Goal: Task Accomplishment & Management: Manage account settings

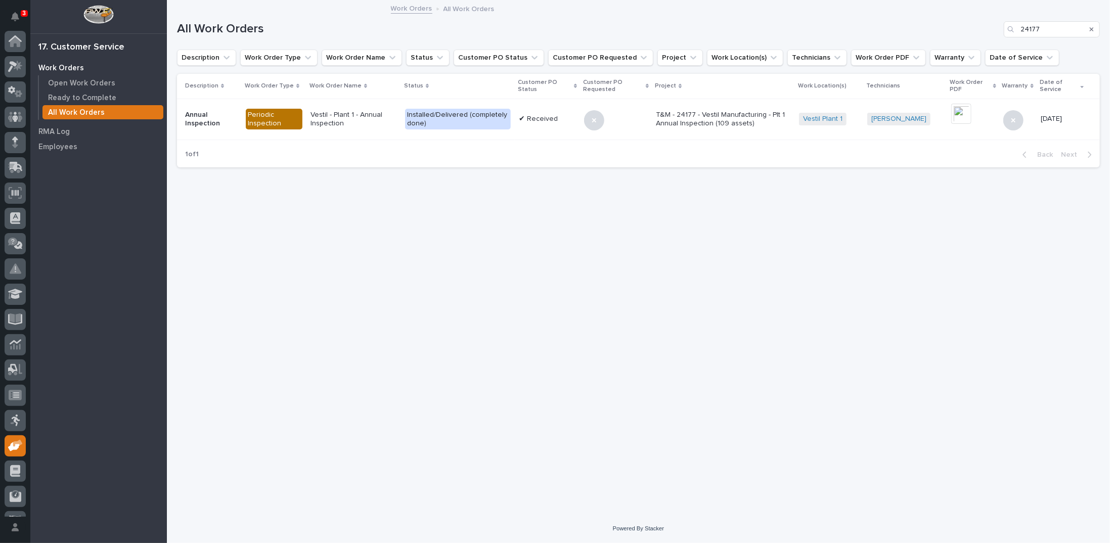
scroll to position [45, 0]
drag, startPoint x: 1039, startPoint y: 28, endPoint x: 978, endPoint y: 25, distance: 60.8
click at [982, 26] on div "All Work Orders 24177" at bounding box center [638, 29] width 923 height 16
type input "26772"
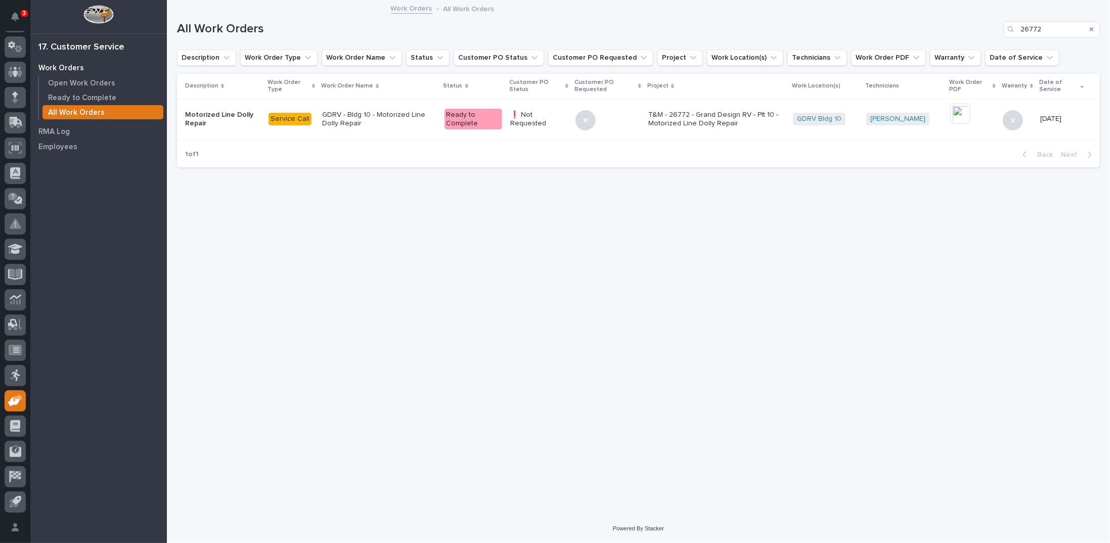
click at [717, 117] on p "T&M - 26772 - Grand Design RV - Plt 10 - Motorized Line Dolly Repair" at bounding box center [717, 119] width 137 height 17
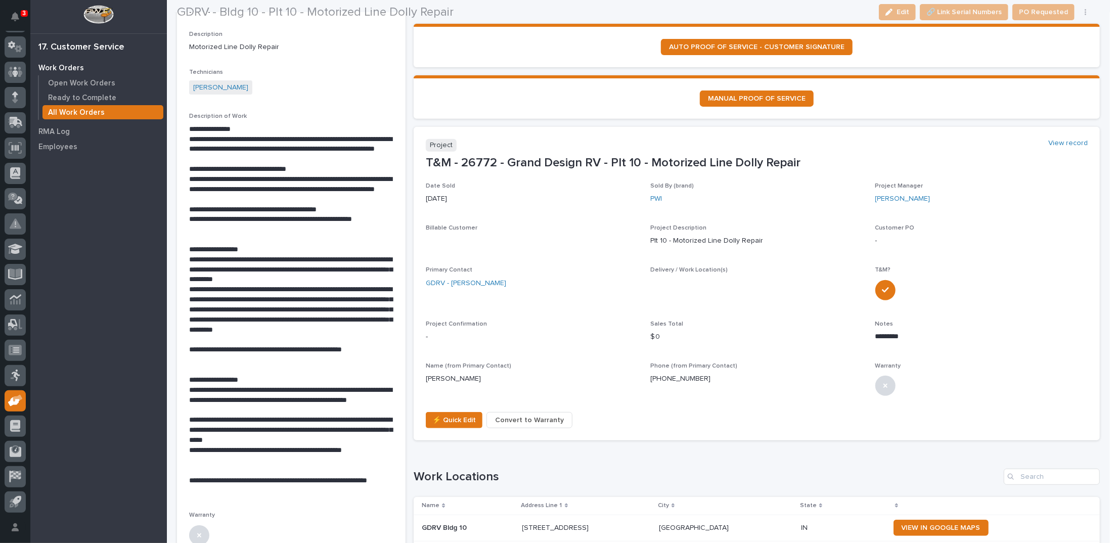
scroll to position [253, 0]
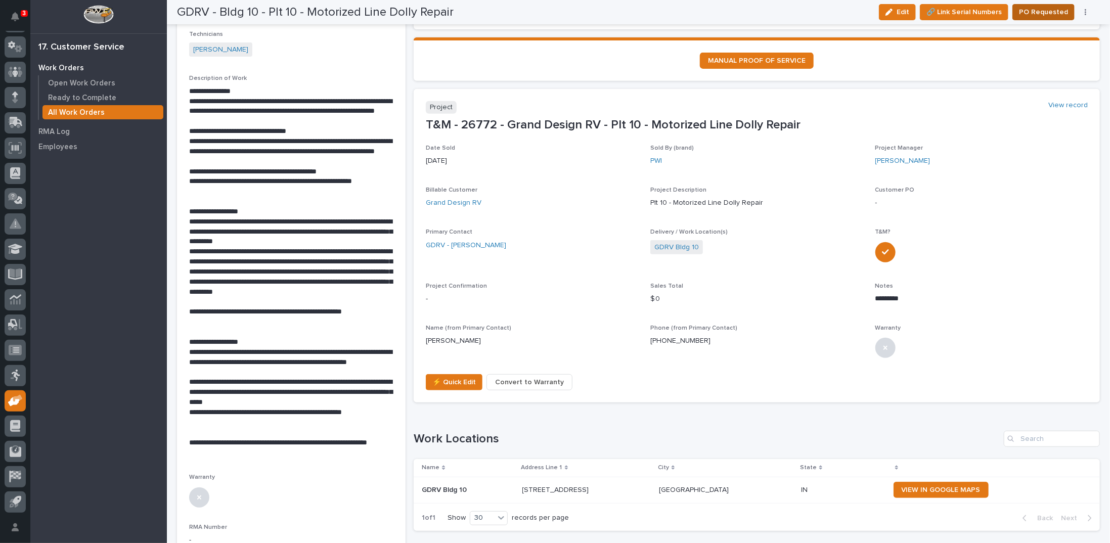
click at [1039, 12] on span "PO Requested" at bounding box center [1043, 12] width 49 height 12
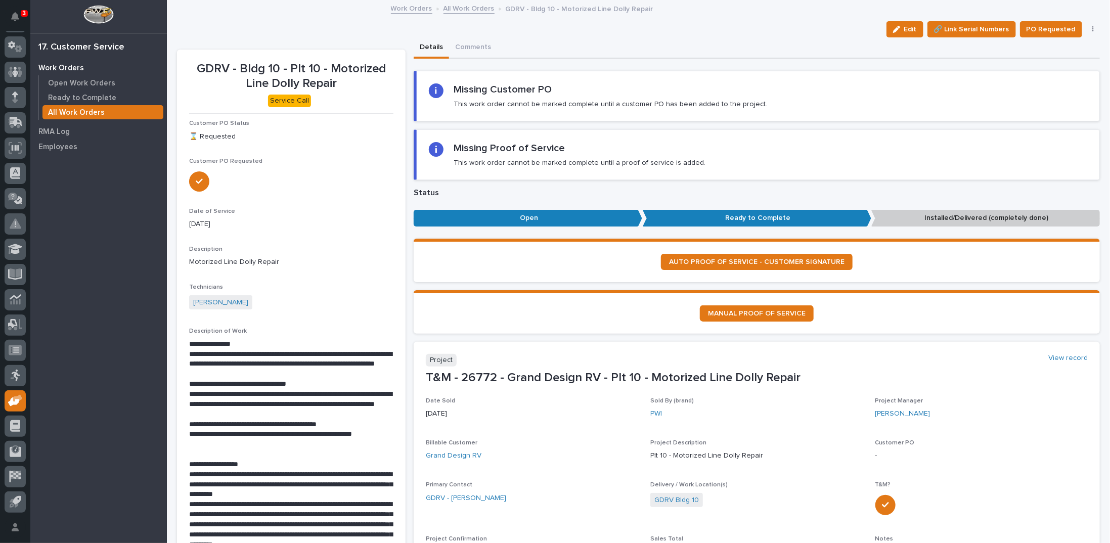
click at [469, 10] on link "All Work Orders" at bounding box center [469, 8] width 51 height 12
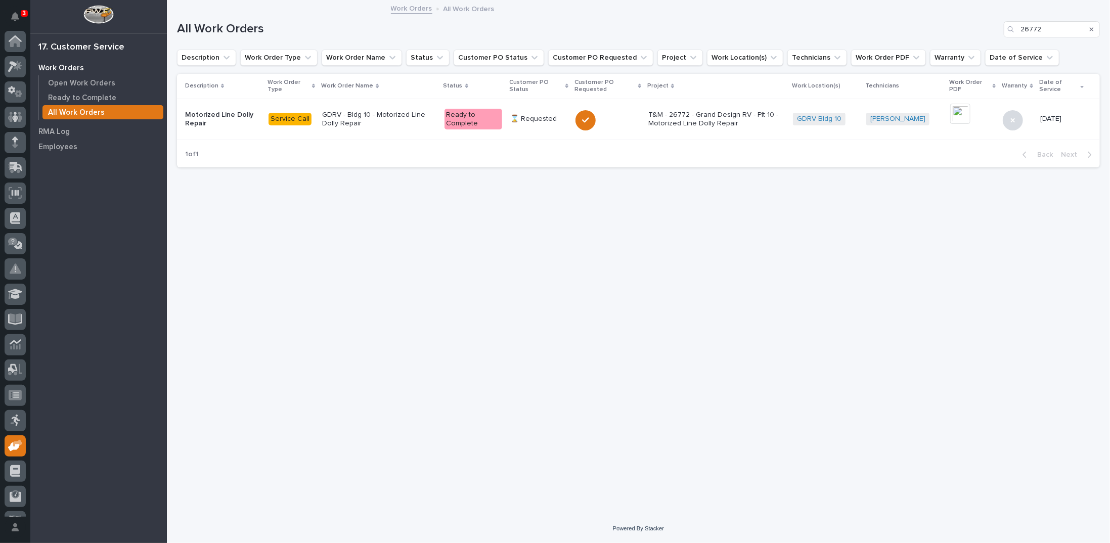
scroll to position [45, 0]
drag, startPoint x: 1070, startPoint y: 26, endPoint x: 954, endPoint y: 24, distance: 116.4
click at [994, 27] on div "All Work Orders 26772" at bounding box center [638, 29] width 923 height 16
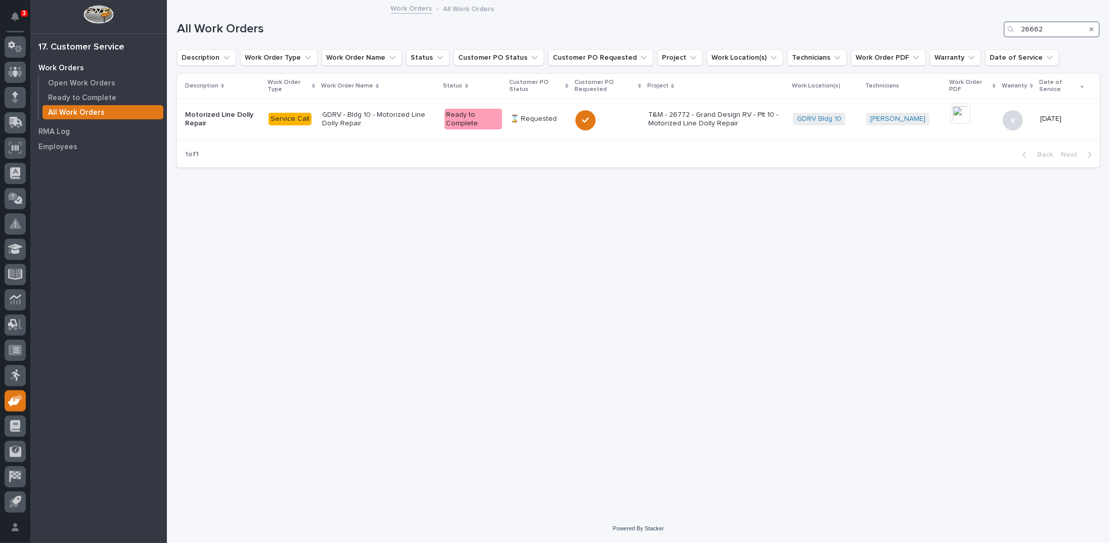
type input "26662"
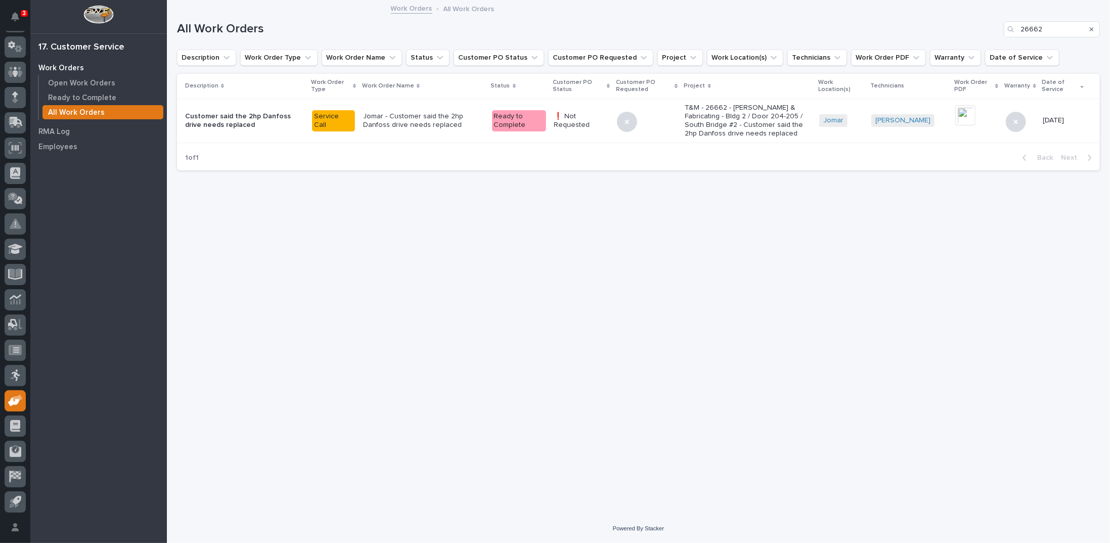
click at [749, 110] on p "T&M - 26662 - [PERSON_NAME] & Fabricating - Bldg 2 / Door 204-205 / South Bridg…" at bounding box center [748, 121] width 126 height 34
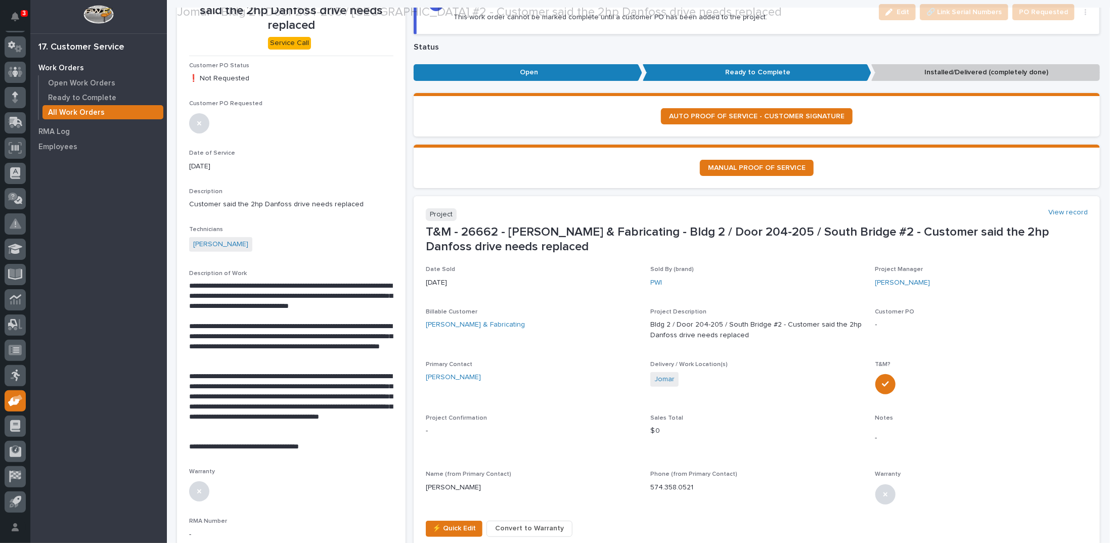
scroll to position [202, 0]
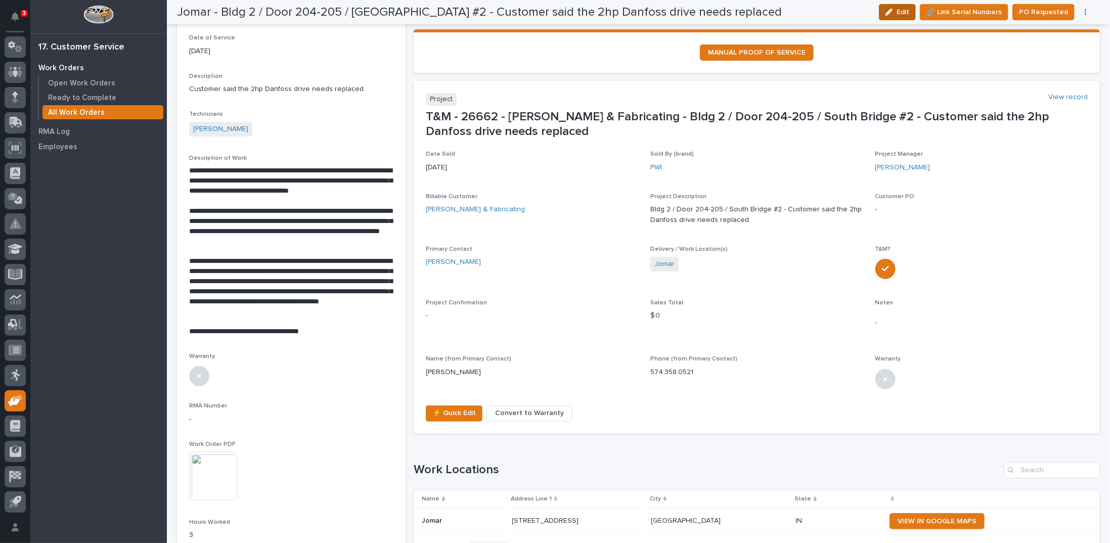
click at [904, 12] on span "Edit" at bounding box center [903, 12] width 13 height 9
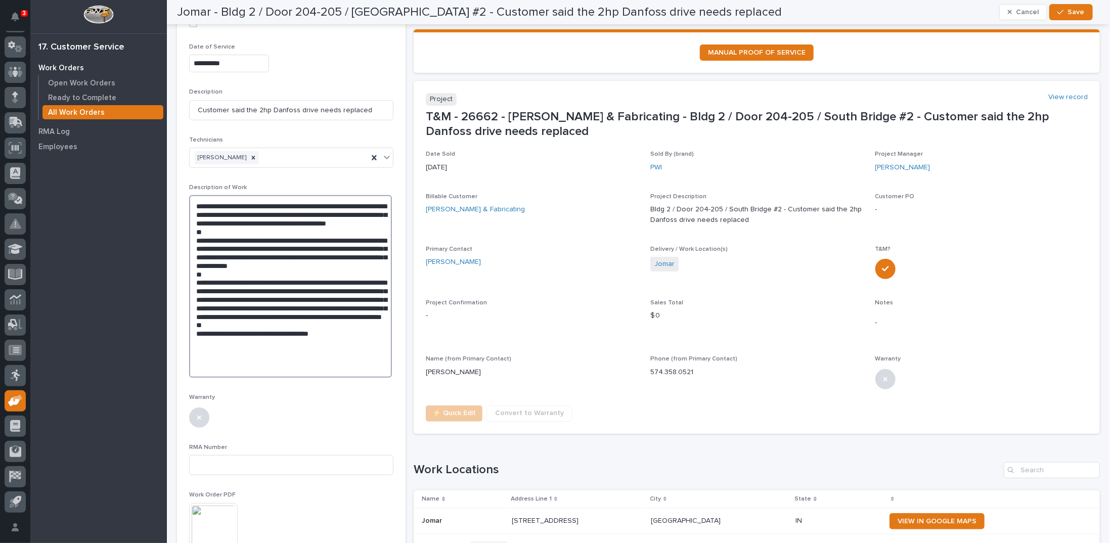
click at [343, 342] on textarea "**********" at bounding box center [290, 286] width 203 height 183
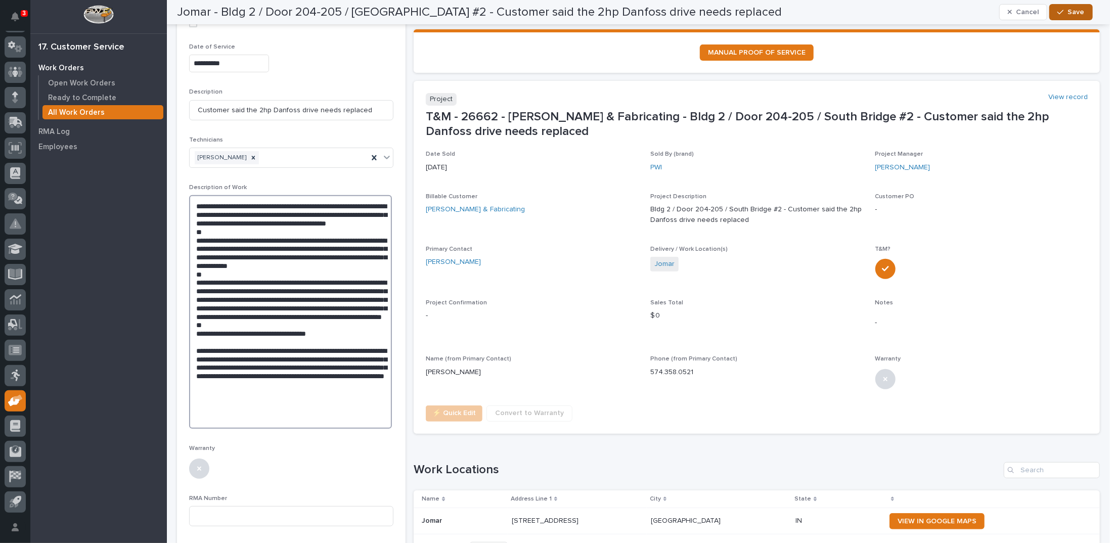
type textarea "**********"
click at [1068, 10] on div "button" at bounding box center [1063, 12] width 10 height 7
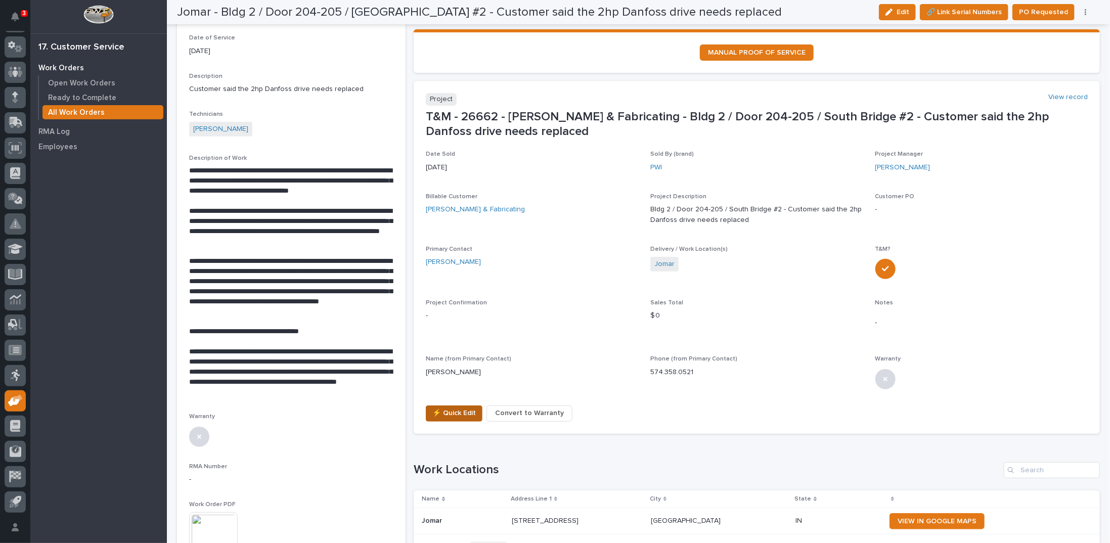
click at [448, 415] on span "⚡ Quick Edit" at bounding box center [455, 413] width 44 height 12
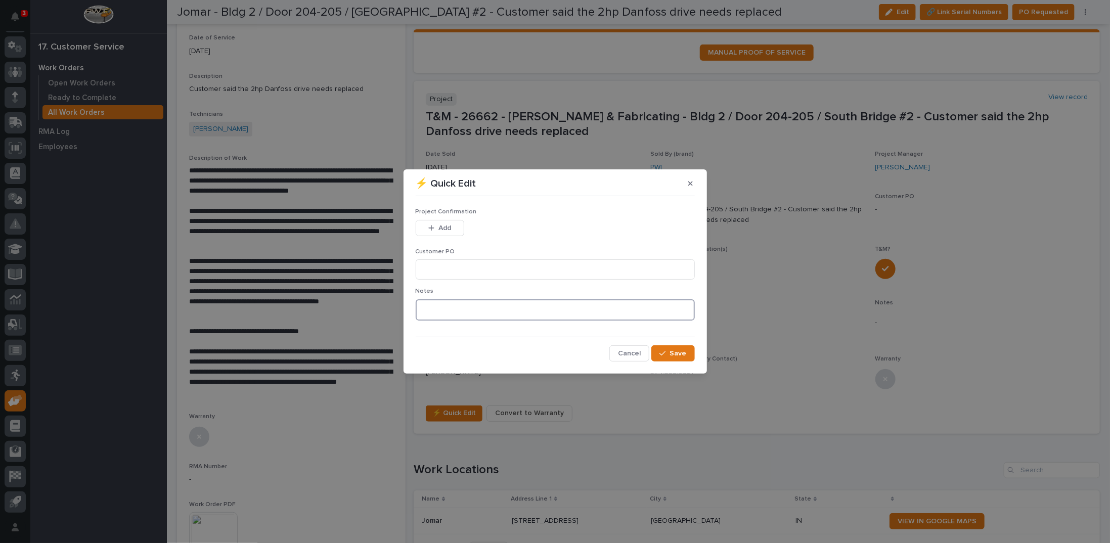
click at [437, 304] on textarea at bounding box center [555, 309] width 279 height 21
type textarea "*********"
click at [663, 354] on icon "button" at bounding box center [663, 353] width 6 height 7
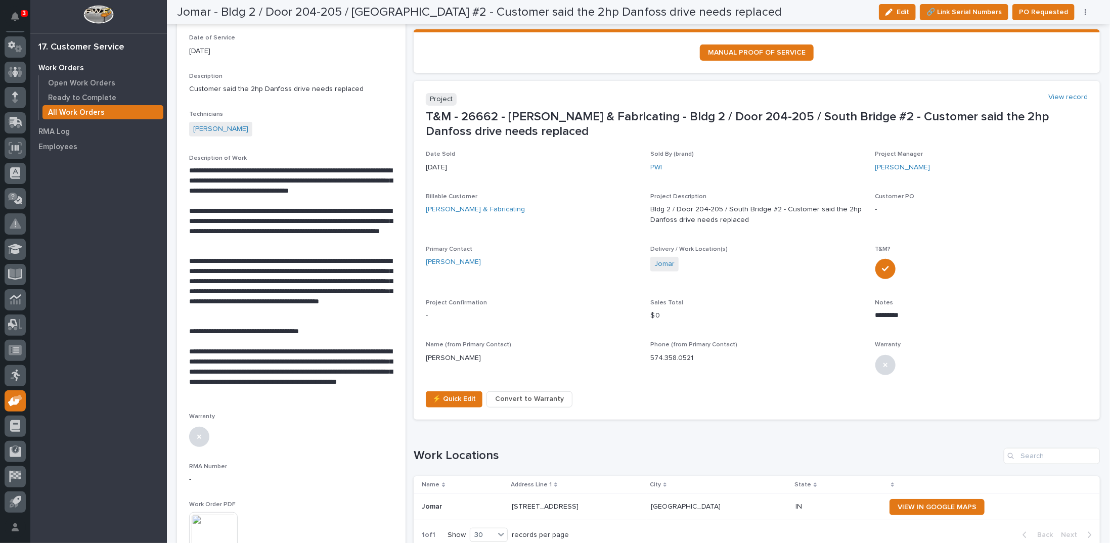
scroll to position [195, 0]
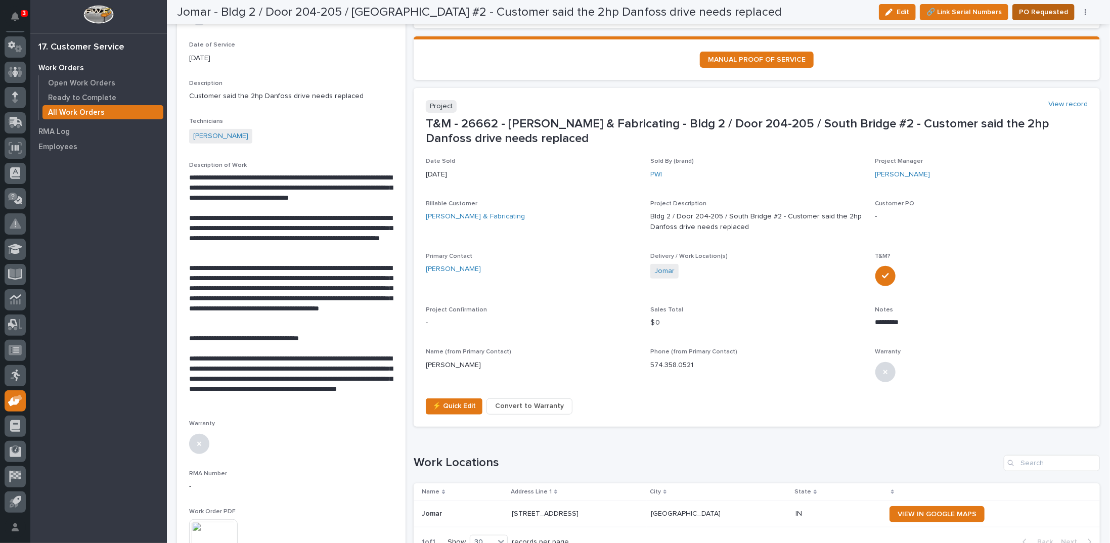
click at [1038, 10] on span "PO Requested" at bounding box center [1043, 12] width 49 height 12
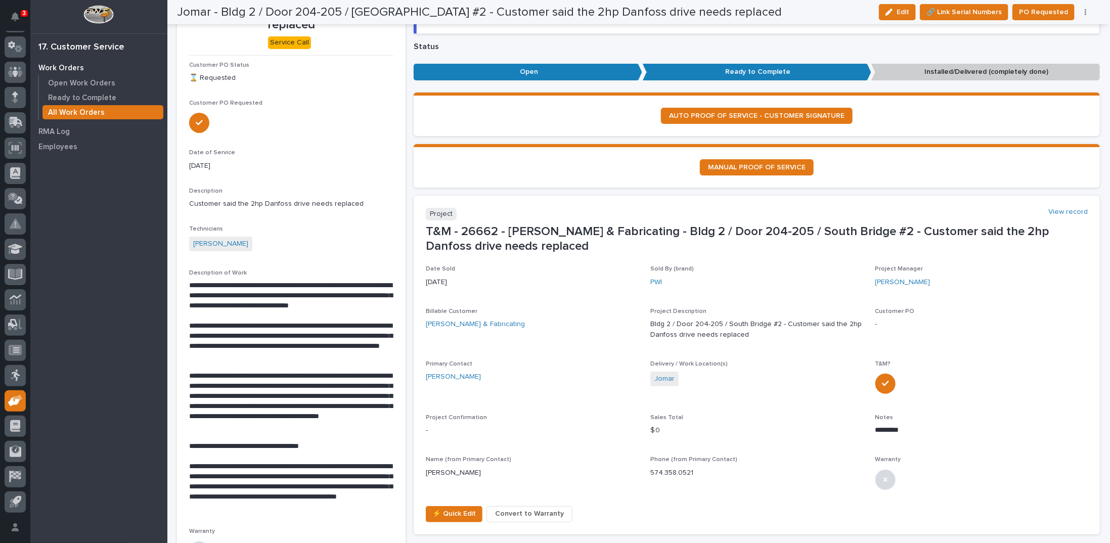
scroll to position [0, 0]
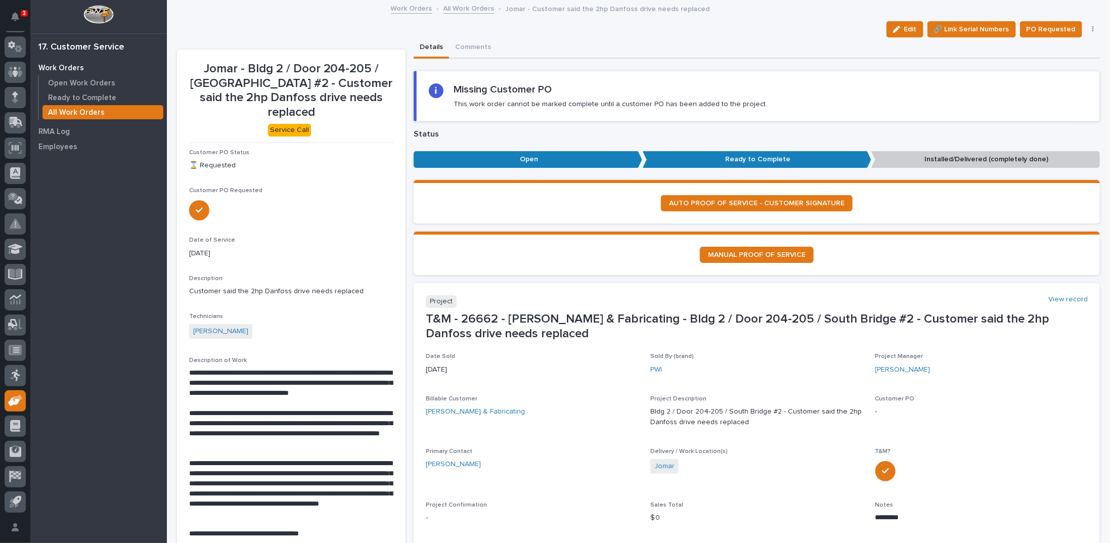
click at [454, 8] on link "All Work Orders" at bounding box center [469, 8] width 51 height 12
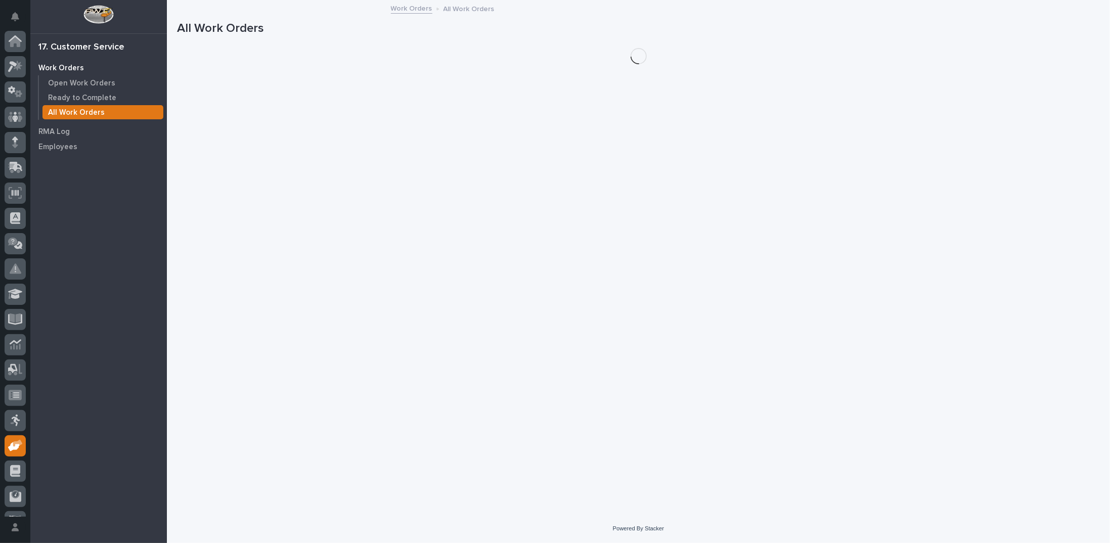
scroll to position [45, 0]
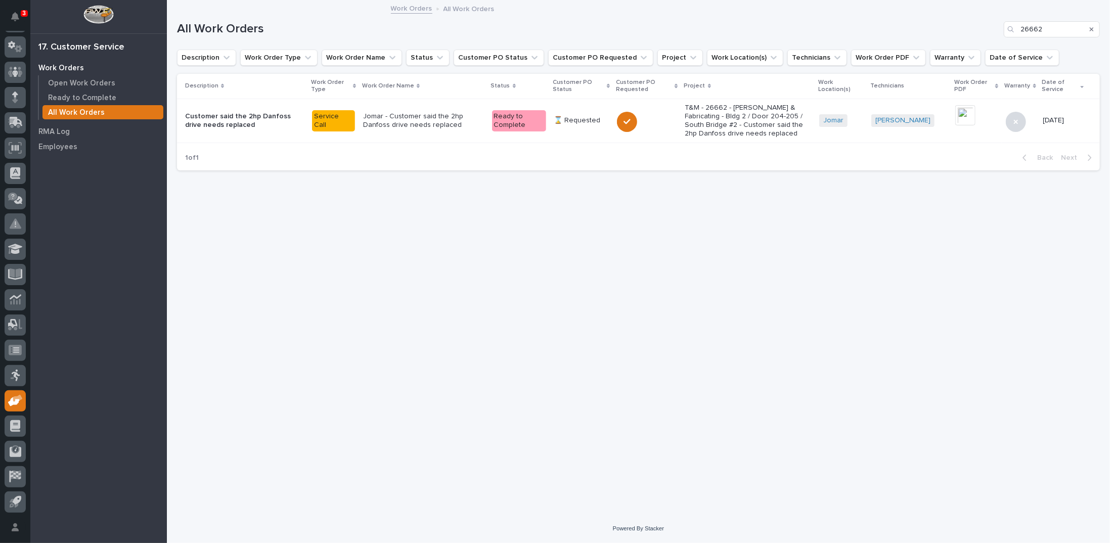
click at [408, 7] on link "Work Orders" at bounding box center [411, 8] width 41 height 12
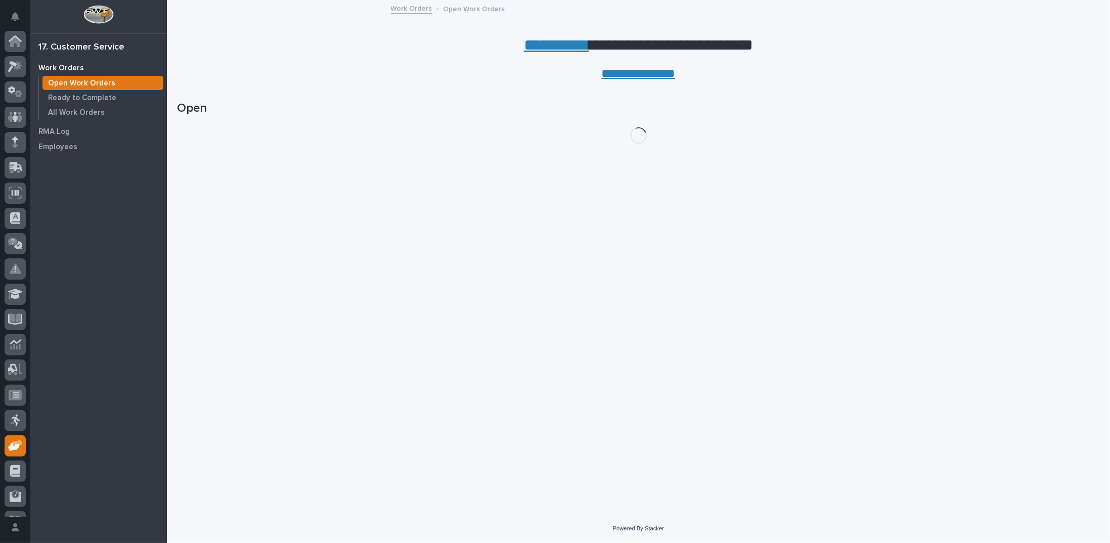
scroll to position [45, 0]
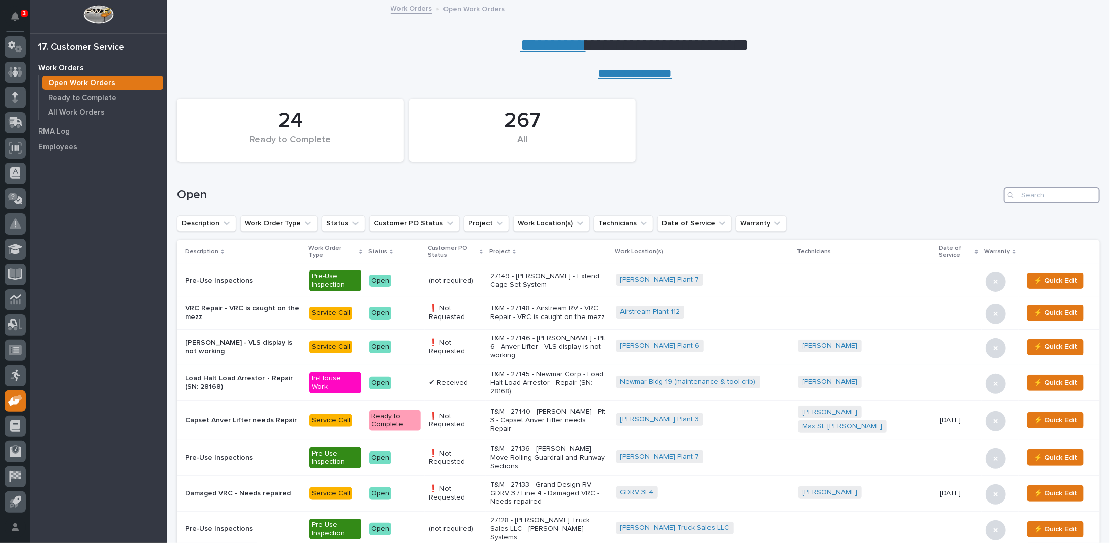
click at [1037, 197] on input "Search" at bounding box center [1052, 195] width 96 height 16
type input "26699"
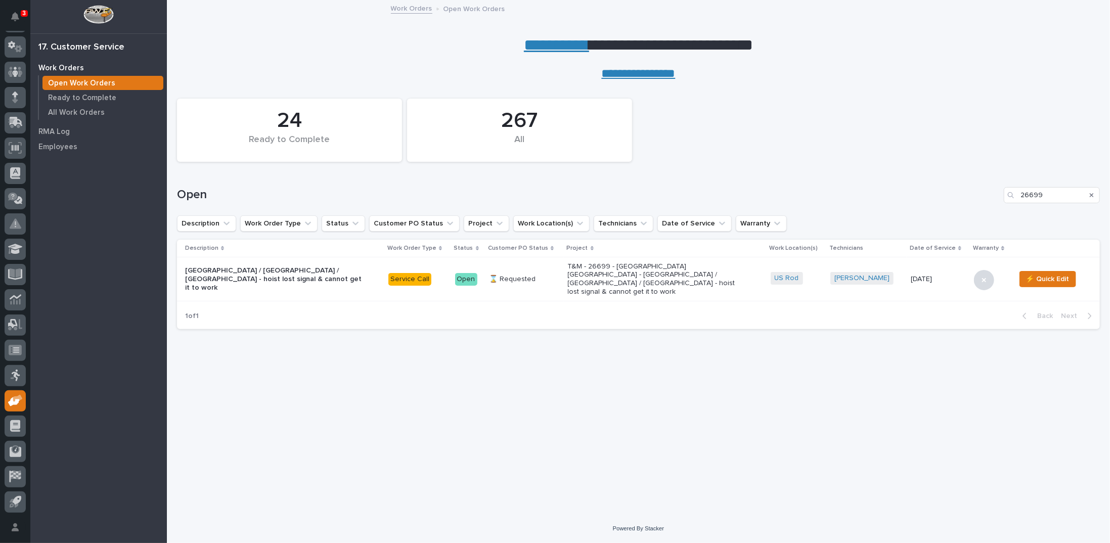
click at [686, 269] on p "T&M - 26699 - [GEOGRAPHIC_DATA] [GEOGRAPHIC_DATA] - [GEOGRAPHIC_DATA] / [GEOGRA…" at bounding box center [656, 280] width 177 height 34
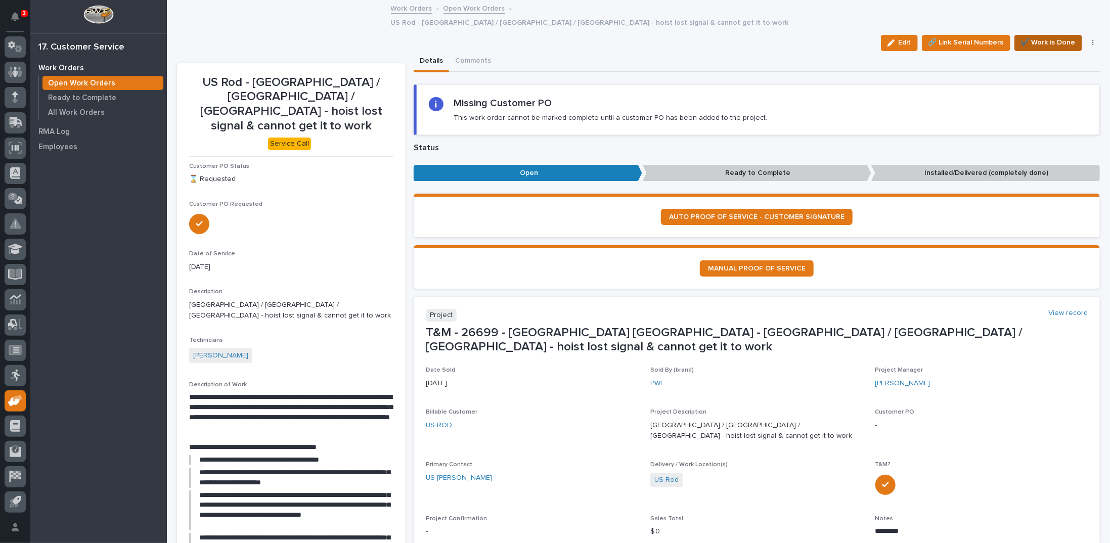
click at [1050, 36] on span "✔️ Work is Done" at bounding box center [1048, 42] width 55 height 12
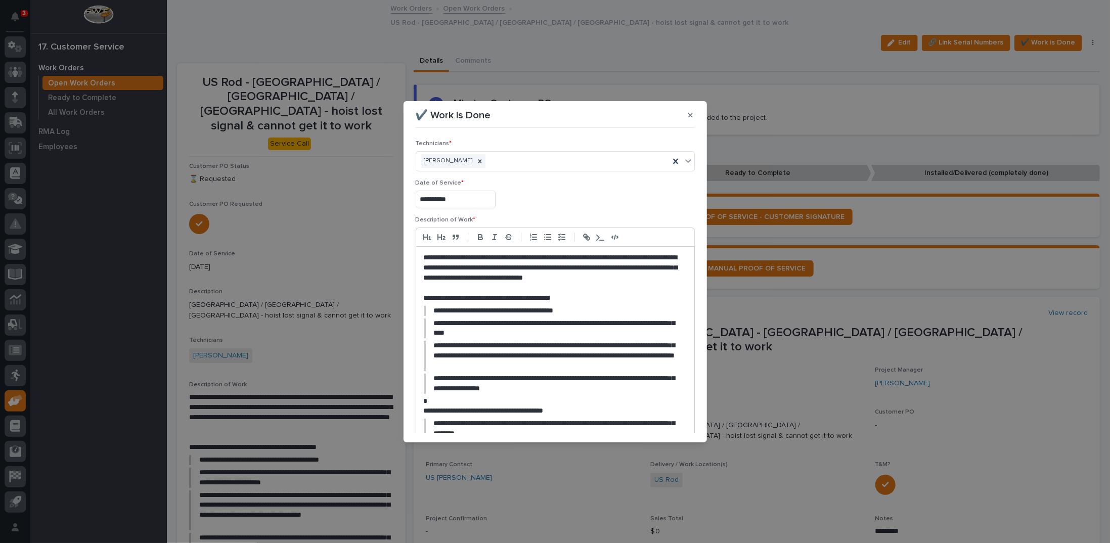
scroll to position [207, 0]
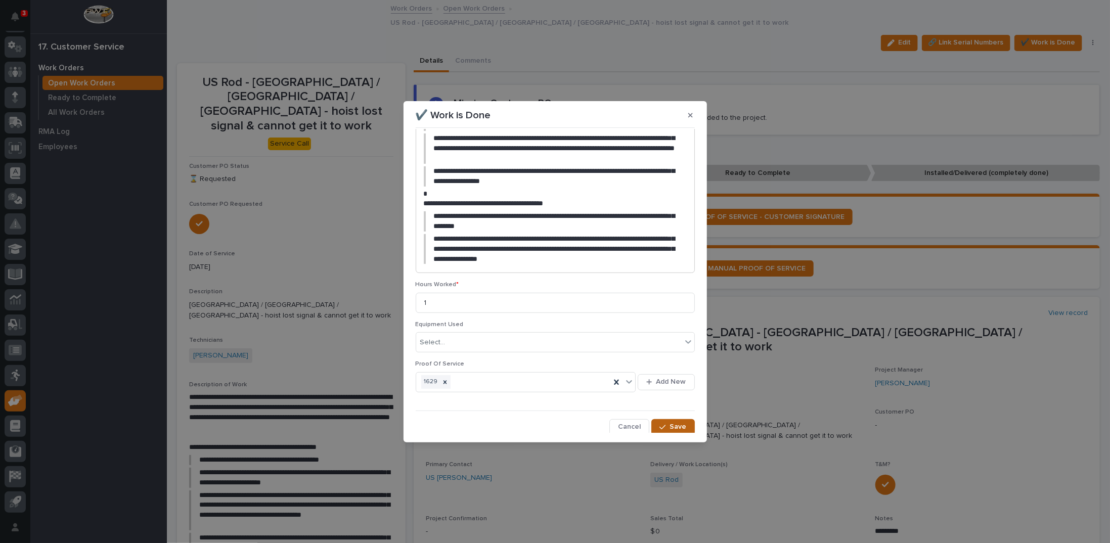
click at [662, 431] on button "Save" at bounding box center [673, 427] width 43 height 16
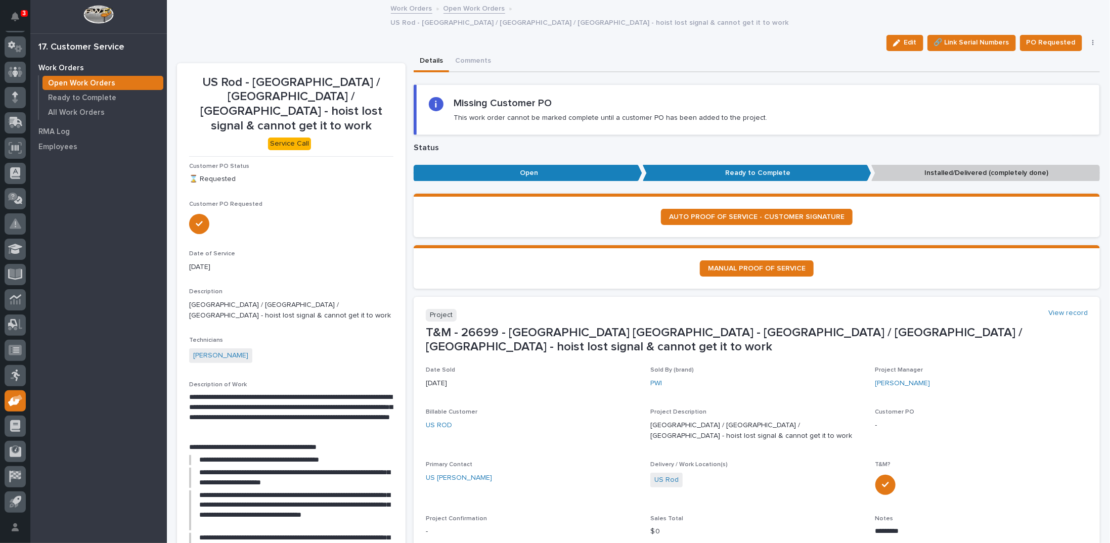
click at [1088, 39] on button "button" at bounding box center [1094, 42] width 14 height 7
click at [1058, 89] on span "Regenerate PDF" at bounding box center [1062, 95] width 54 height 12
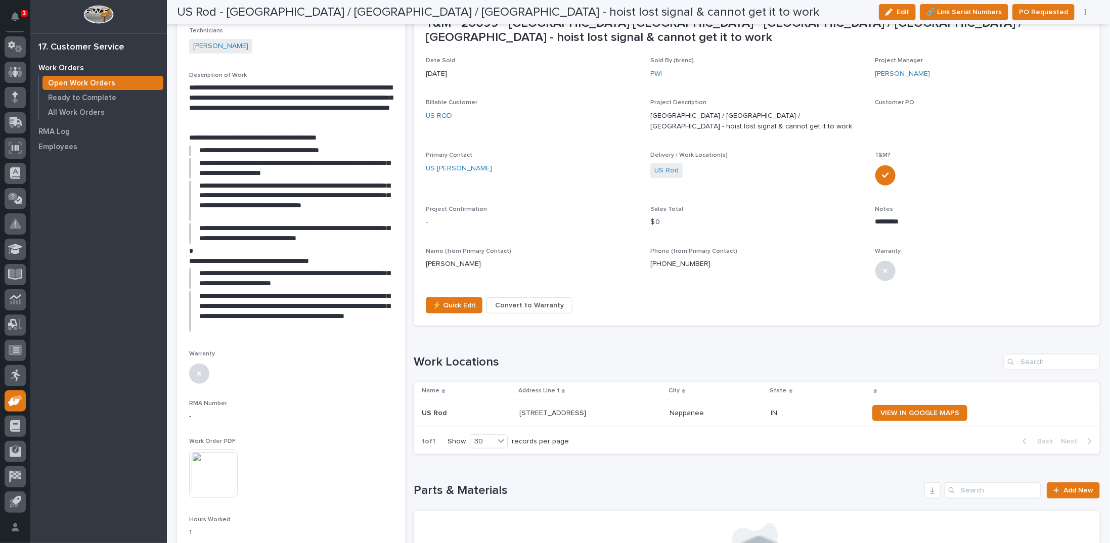
scroll to position [325, 0]
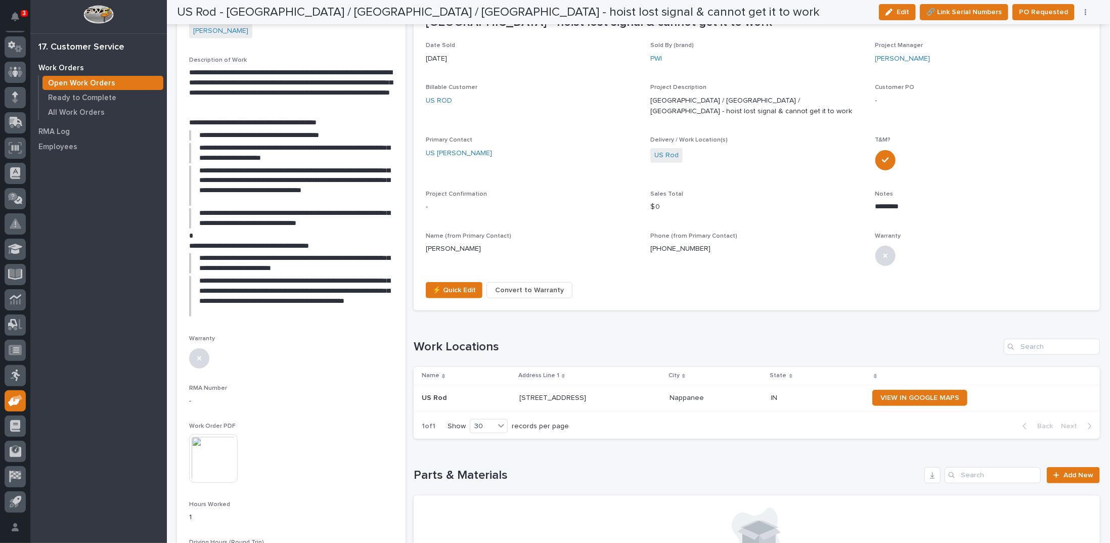
click at [219, 435] on img at bounding box center [213, 459] width 49 height 49
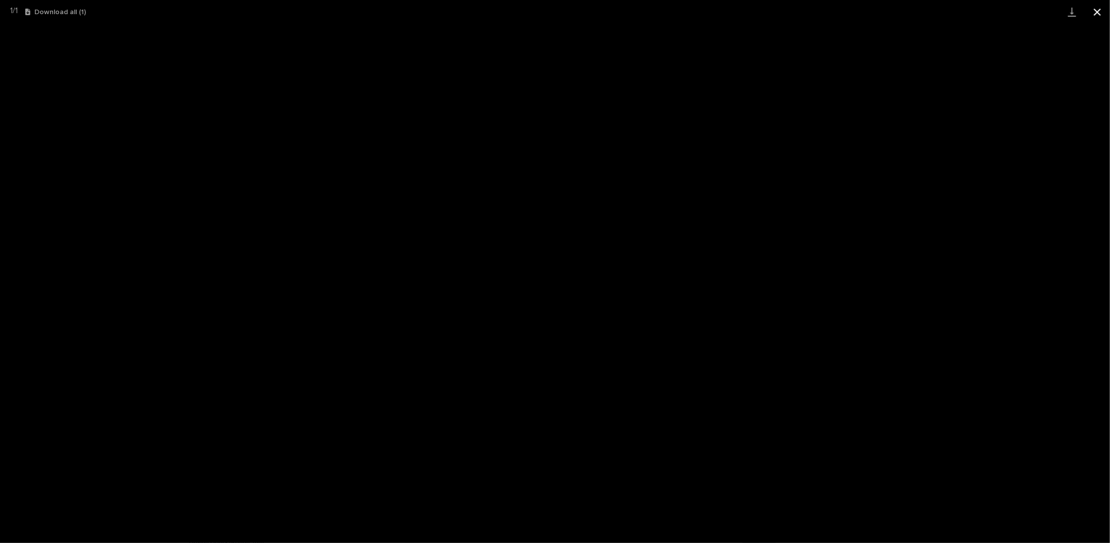
click at [1099, 12] on button "Close gallery" at bounding box center [1097, 12] width 25 height 24
